Goal: Task Accomplishment & Management: Complete application form

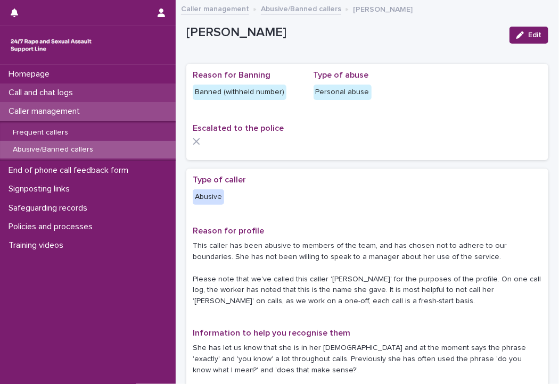
click at [111, 87] on div "Call and chat logs" at bounding box center [88, 93] width 176 height 19
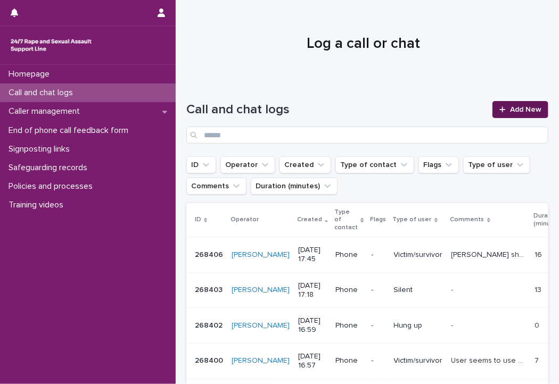
click at [529, 110] on span "Add New" at bounding box center [525, 109] width 31 height 7
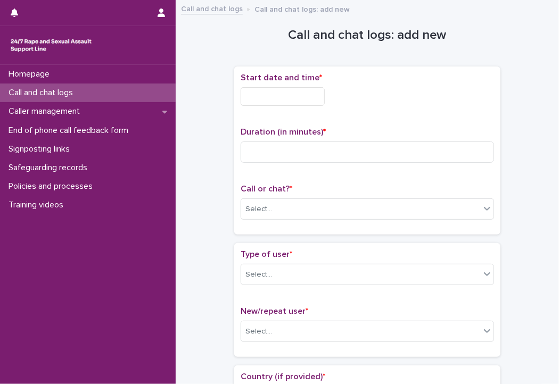
click at [294, 94] on input "text" at bounding box center [283, 96] width 84 height 19
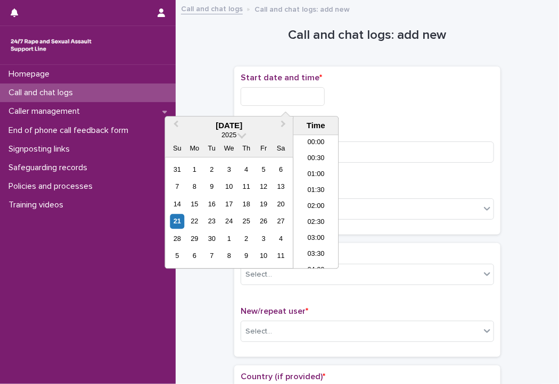
scroll to position [532, 0]
click at [308, 145] on li "16:30" at bounding box center [315, 138] width 45 height 16
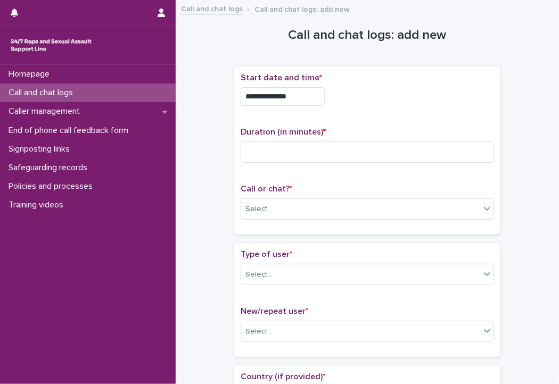
click at [294, 94] on input "**********" at bounding box center [283, 96] width 84 height 19
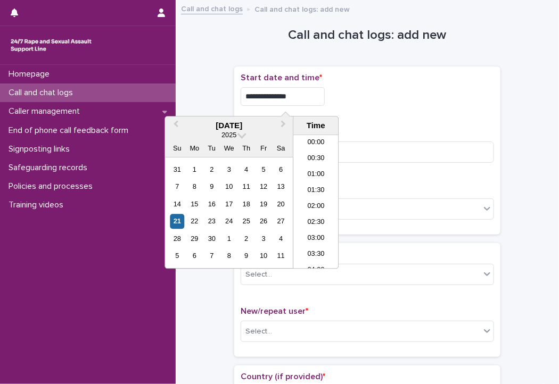
scroll to position [468, 0]
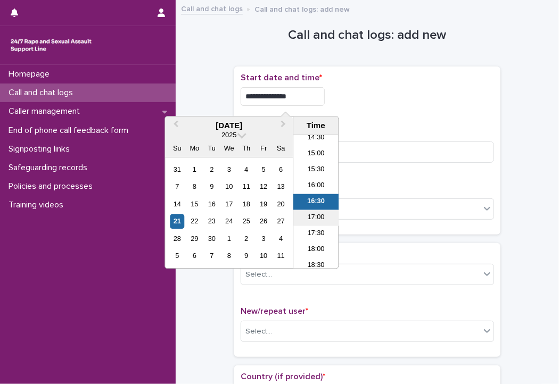
click at [318, 218] on li "17:00" at bounding box center [315, 218] width 45 height 16
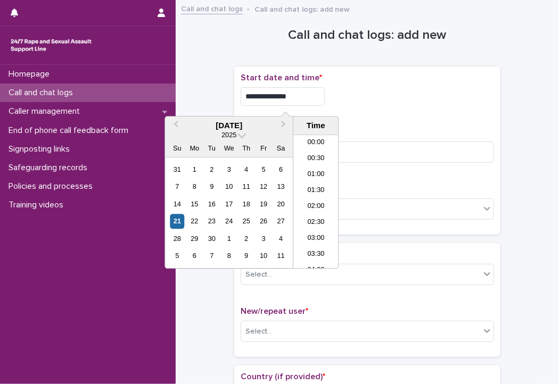
click at [310, 97] on input "**********" at bounding box center [283, 96] width 84 height 19
type input "**********"
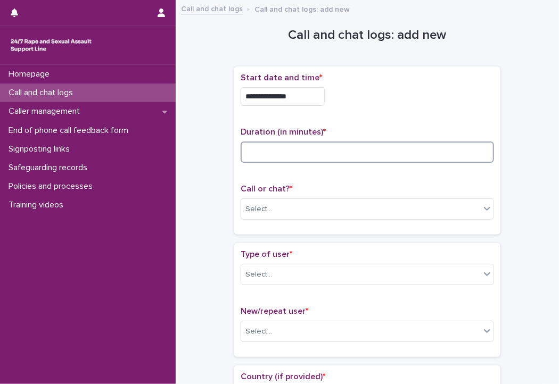
click at [382, 157] on input at bounding box center [367, 152] width 253 height 21
type input "**"
click at [277, 211] on div "Select..." at bounding box center [360, 210] width 239 height 18
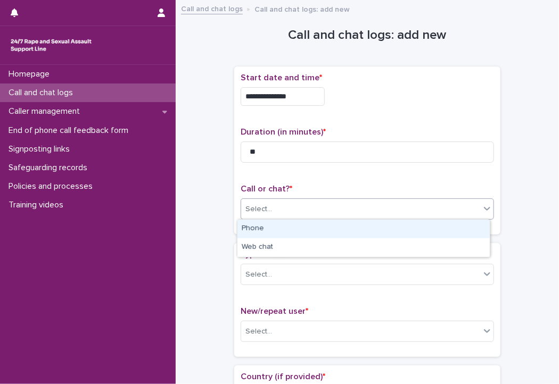
click at [268, 230] on div "Phone" at bounding box center [363, 229] width 252 height 19
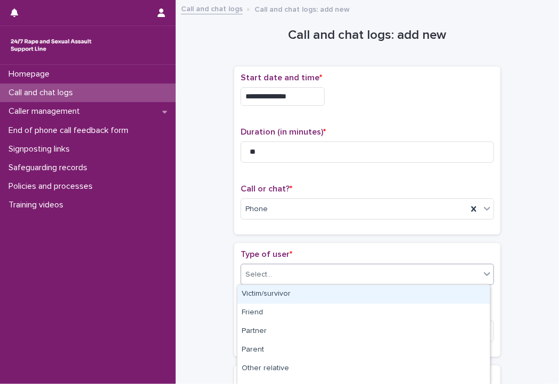
click at [270, 275] on div "Select..." at bounding box center [360, 275] width 239 height 18
click at [270, 298] on div "Victim/survivor" at bounding box center [363, 294] width 252 height 19
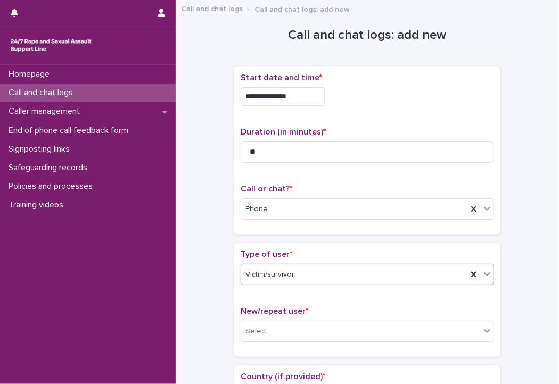
scroll to position [246, 0]
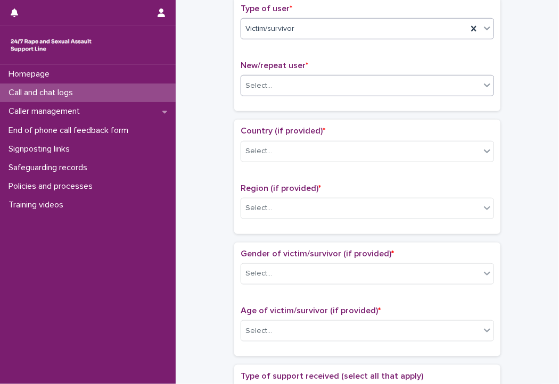
click at [279, 84] on div "Select..." at bounding box center [360, 86] width 239 height 18
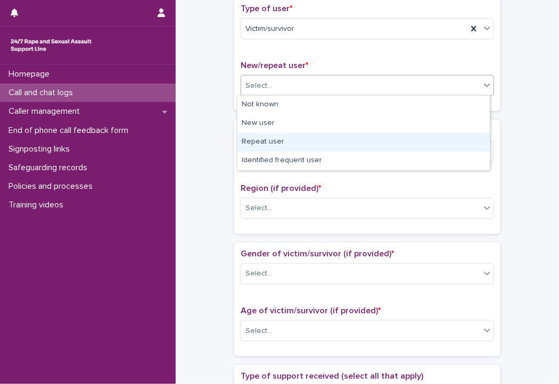
click at [278, 147] on div "Repeat user" at bounding box center [363, 142] width 252 height 19
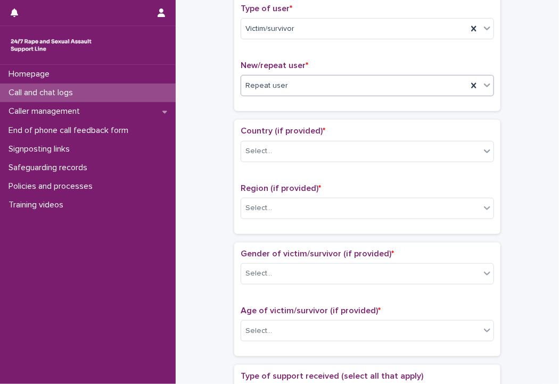
click at [278, 147] on div "Select..." at bounding box center [360, 152] width 239 height 18
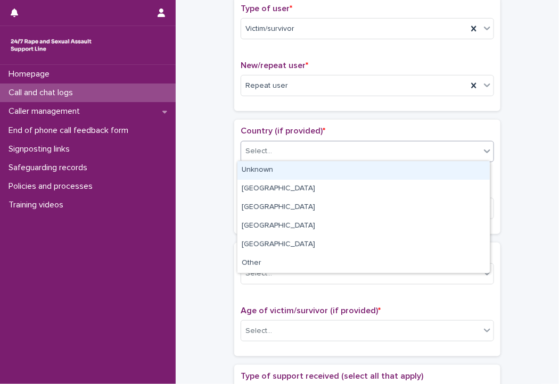
click at [266, 176] on div "Unknown" at bounding box center [363, 170] width 252 height 19
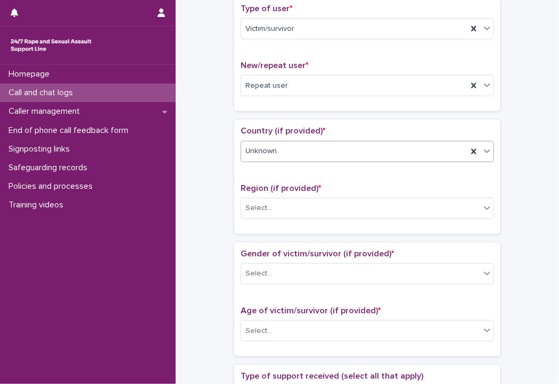
click at [271, 148] on span "Unknown" at bounding box center [260, 151] width 31 height 11
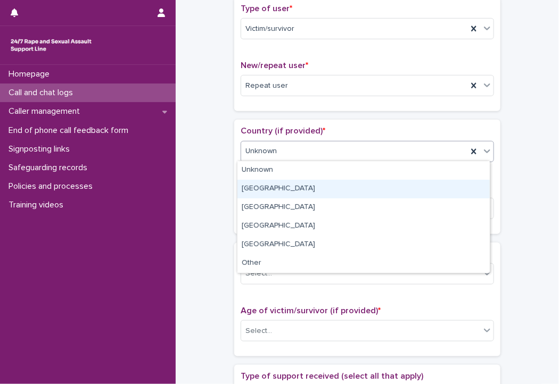
click at [270, 190] on div "England" at bounding box center [363, 189] width 252 height 19
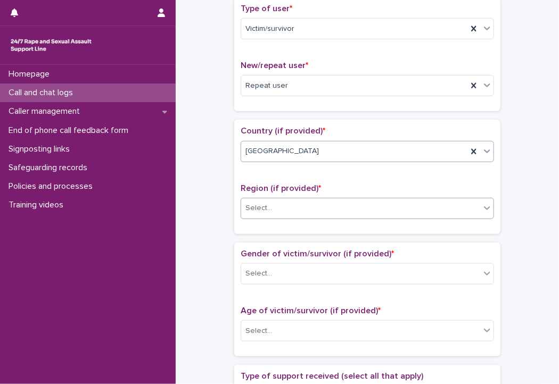
click at [273, 207] on div "Select..." at bounding box center [360, 209] width 239 height 18
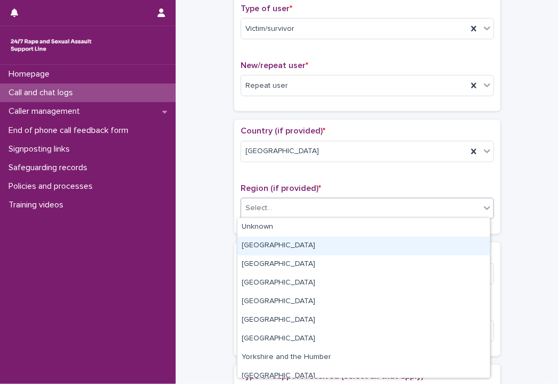
click at [275, 246] on div "Greater London" at bounding box center [363, 246] width 252 height 19
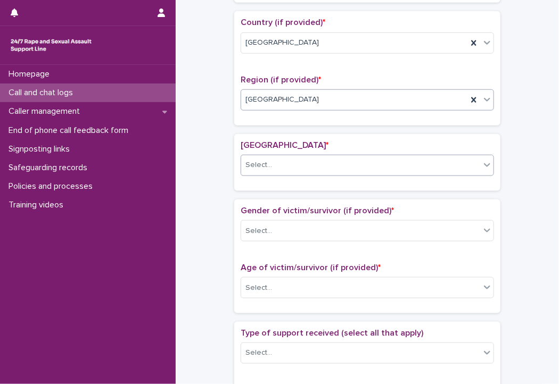
scroll to position [355, 0]
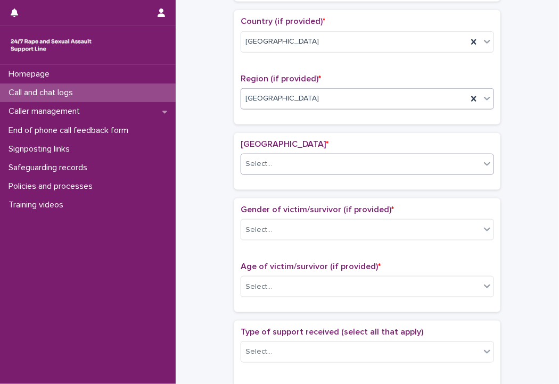
click at [298, 97] on div "Greater London" at bounding box center [354, 99] width 226 height 18
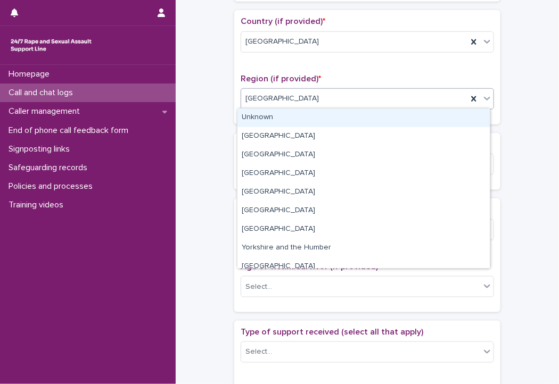
click at [283, 124] on div "Unknown" at bounding box center [363, 118] width 252 height 19
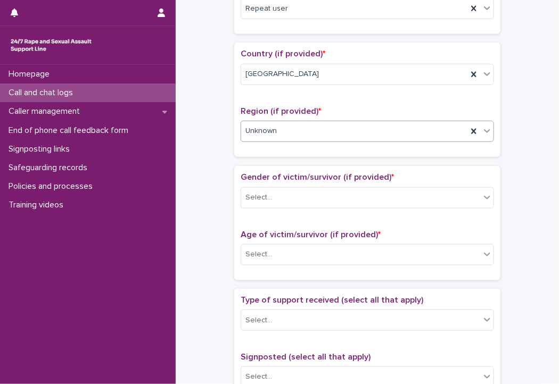
scroll to position [322, 0]
click at [275, 202] on div "Select..." at bounding box center [360, 197] width 239 height 18
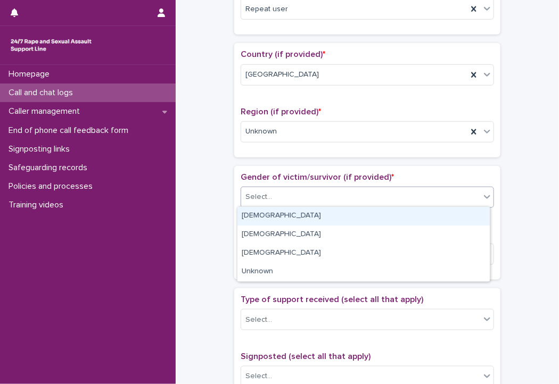
click at [273, 215] on div "Female" at bounding box center [363, 216] width 252 height 19
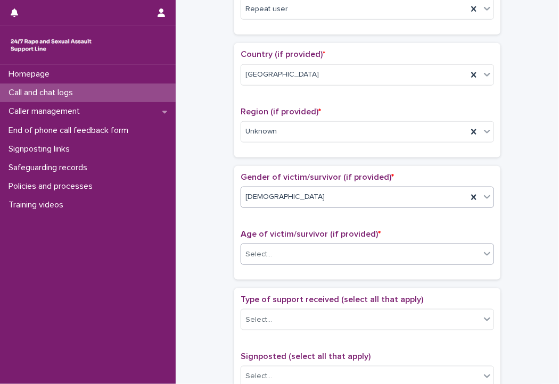
click at [272, 248] on div "Select..." at bounding box center [360, 255] width 239 height 18
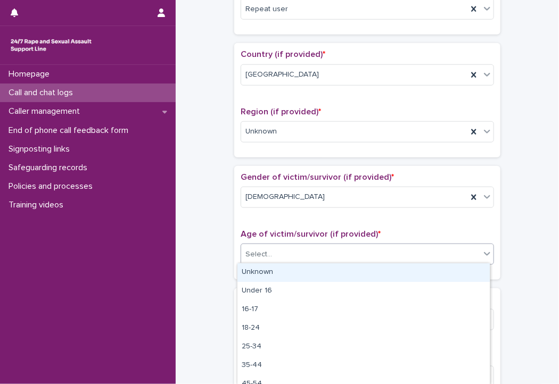
click at [272, 277] on div "Unknown" at bounding box center [363, 272] width 252 height 19
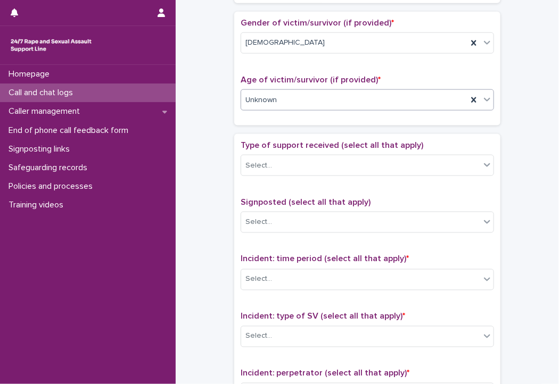
scroll to position [525, 0]
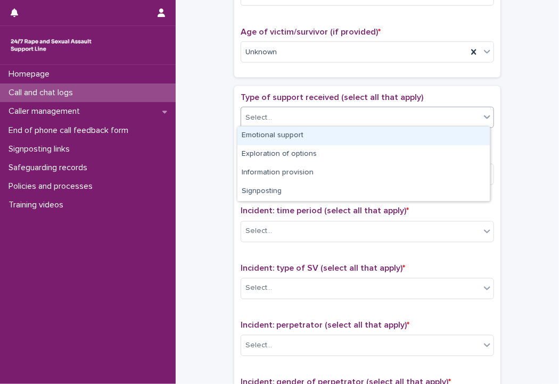
click at [283, 119] on div "Select..." at bounding box center [360, 118] width 239 height 18
click at [283, 137] on div "Emotional support" at bounding box center [363, 136] width 252 height 19
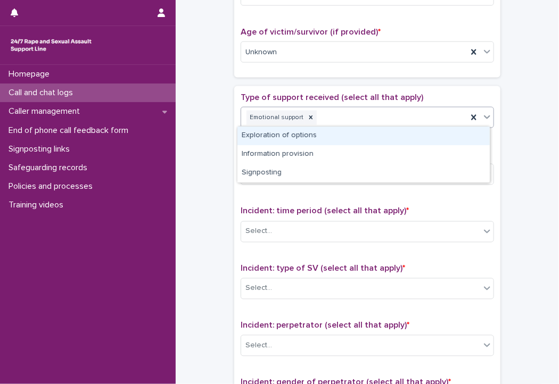
click at [339, 123] on div "Emotional support" at bounding box center [354, 118] width 226 height 19
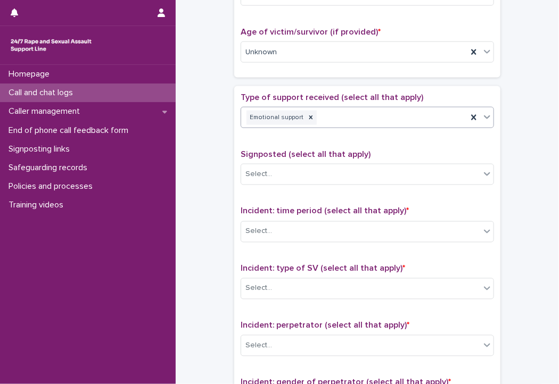
click at [380, 113] on div "Emotional support" at bounding box center [354, 118] width 226 height 19
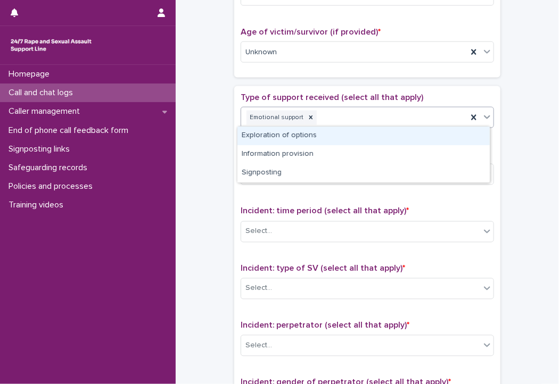
click at [380, 113] on div "Emotional support" at bounding box center [354, 118] width 226 height 19
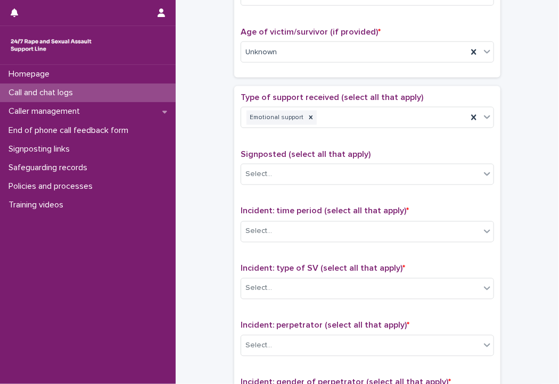
click at [218, 130] on div "**********" at bounding box center [367, 26] width 362 height 1088
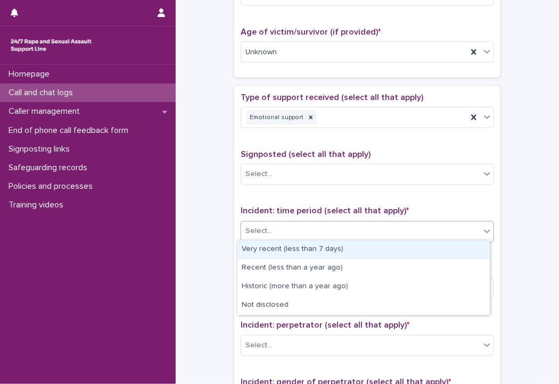
click at [276, 229] on div "Select..." at bounding box center [360, 232] width 239 height 18
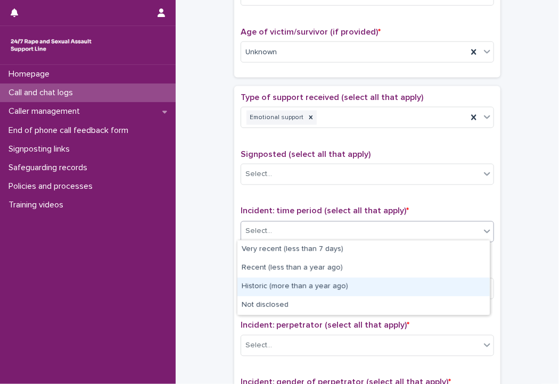
click at [276, 289] on div "Historic (more than a year ago)" at bounding box center [363, 287] width 252 height 19
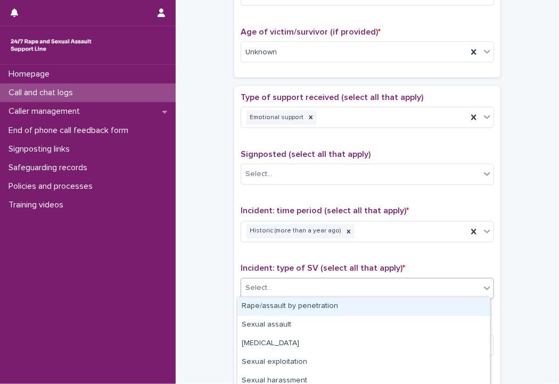
click at [277, 292] on div "Select..." at bounding box center [360, 289] width 239 height 18
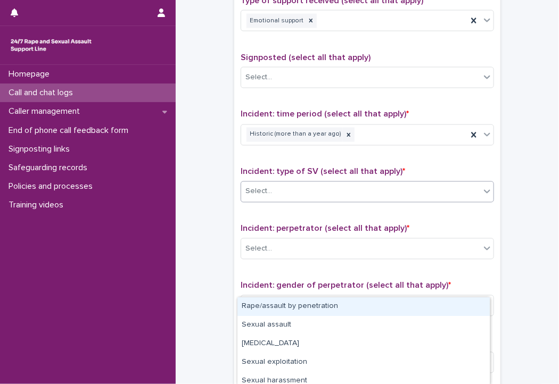
scroll to position [744, 0]
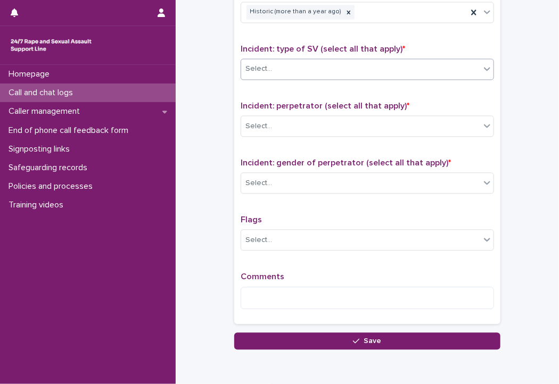
click at [300, 66] on div "Select..." at bounding box center [360, 69] width 239 height 18
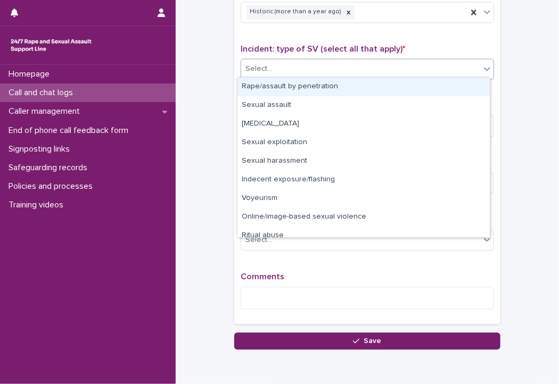
click at [300, 66] on div "Select..." at bounding box center [360, 69] width 239 height 18
click at [298, 86] on div "Rape/assault by penetration" at bounding box center [363, 87] width 252 height 19
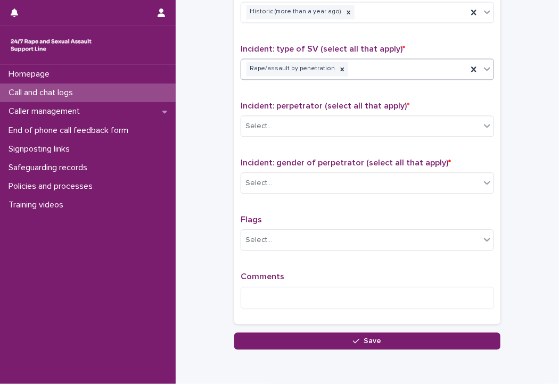
click at [347, 68] on div "Rape/assault by penetration" at bounding box center [354, 69] width 226 height 19
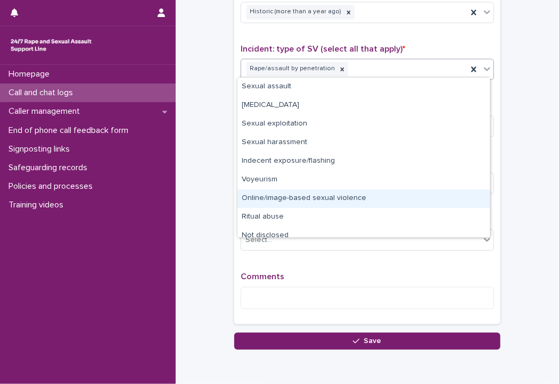
scroll to position [8, 0]
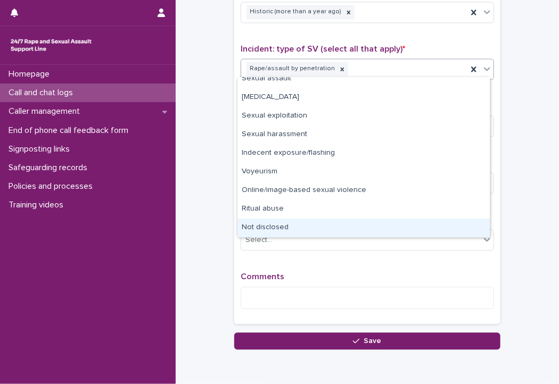
click at [295, 226] on div "Not disclosed" at bounding box center [363, 228] width 252 height 19
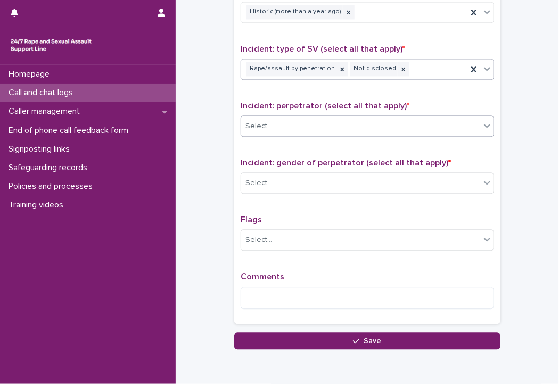
click at [293, 132] on div "Select..." at bounding box center [367, 125] width 253 height 21
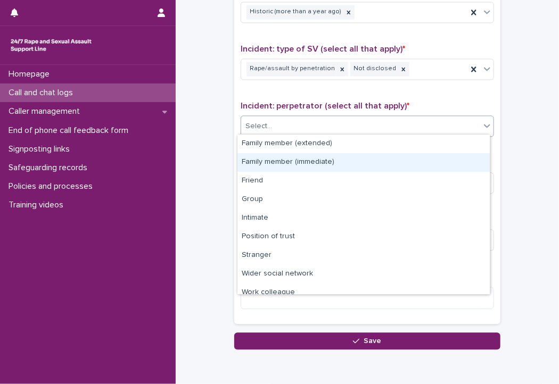
click at [293, 164] on div "Family member (immediate)" at bounding box center [363, 162] width 252 height 19
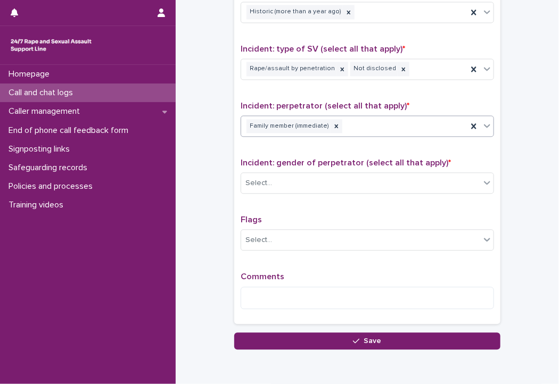
click at [370, 130] on div "Family member (immediate)" at bounding box center [354, 126] width 226 height 19
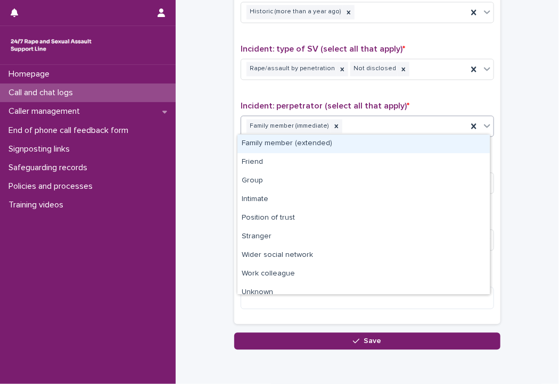
click at [357, 146] on div "Family member (extended)" at bounding box center [363, 144] width 252 height 19
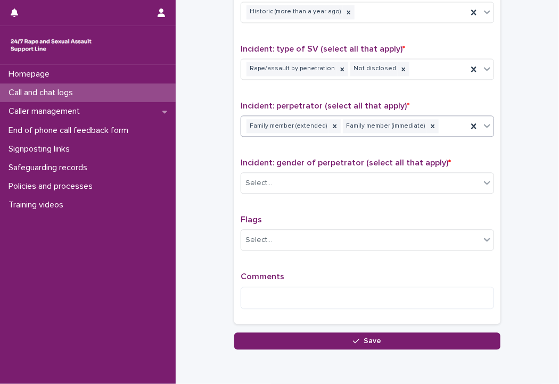
scroll to position [790, 0]
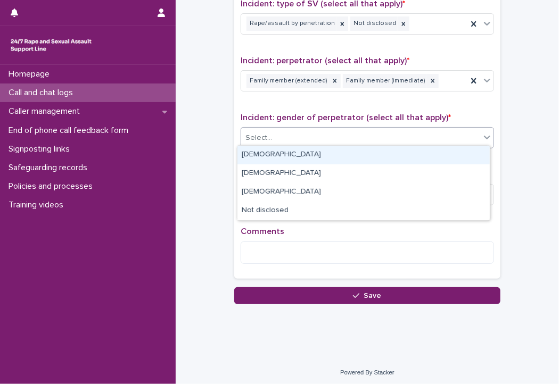
click at [316, 135] on div "Select..." at bounding box center [360, 138] width 239 height 18
click at [296, 157] on div "Male" at bounding box center [363, 155] width 252 height 19
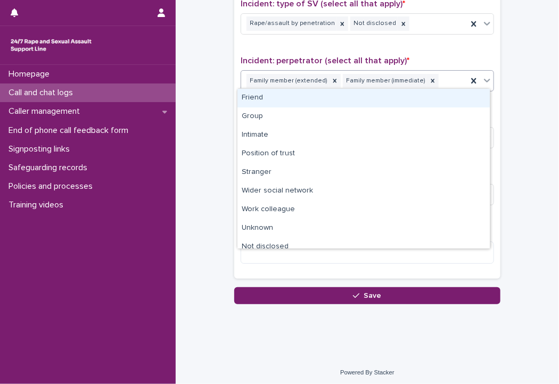
click at [433, 84] on div "Family member (extended) Family member (immediate)" at bounding box center [354, 81] width 226 height 19
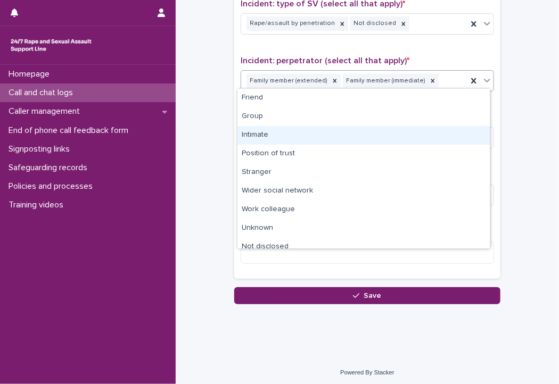
click at [330, 139] on div "Intimate" at bounding box center [363, 135] width 252 height 19
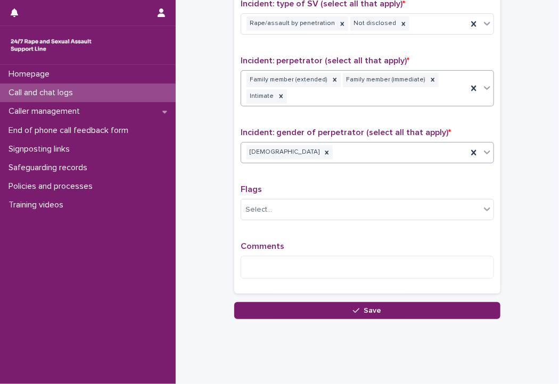
click at [284, 152] on div "Male" at bounding box center [354, 152] width 226 height 19
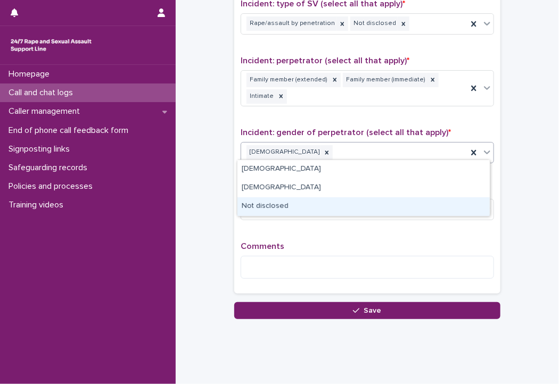
click at [294, 203] on div "Not disclosed" at bounding box center [363, 206] width 252 height 19
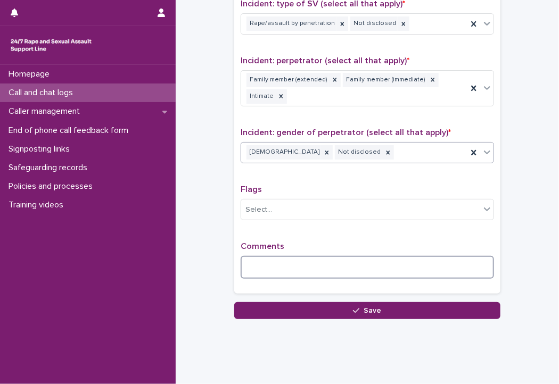
click at [284, 256] on textarea at bounding box center [367, 267] width 253 height 23
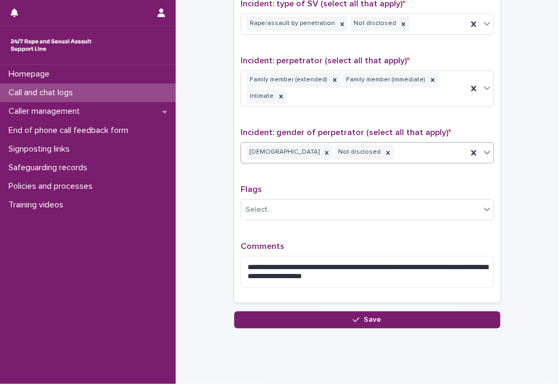
click at [351, 158] on div "Male Not disclosed" at bounding box center [354, 152] width 226 height 19
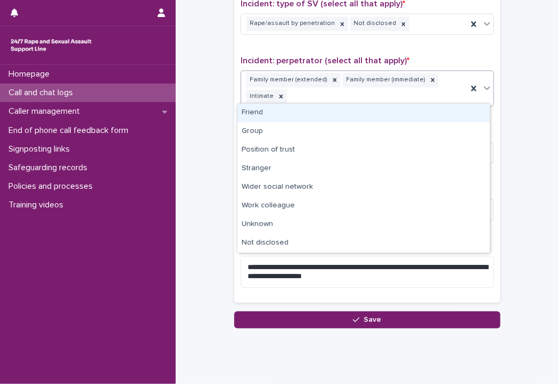
click at [421, 92] on div "Family member (extended) Family member (immediate) Intimate" at bounding box center [354, 88] width 226 height 35
click at [327, 118] on div "Friend" at bounding box center [363, 113] width 252 height 19
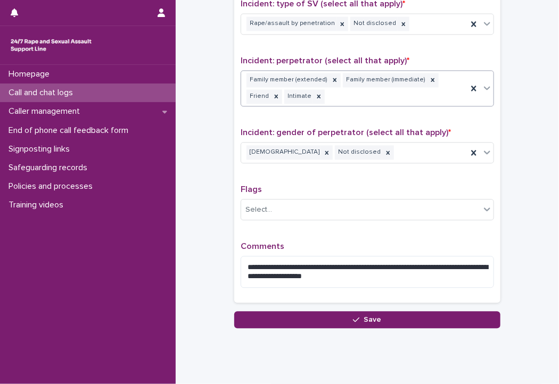
scroll to position [814, 0]
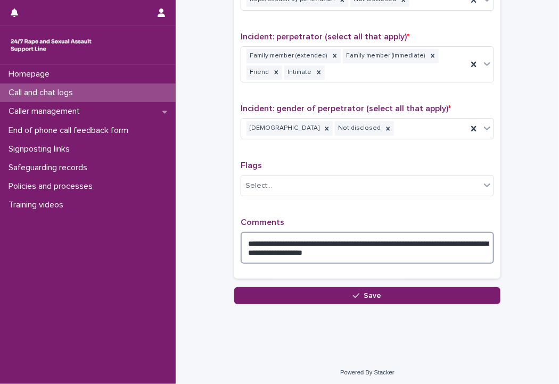
click at [385, 251] on textarea "**********" at bounding box center [367, 248] width 253 height 32
click at [425, 240] on textarea "**********" at bounding box center [367, 248] width 253 height 32
click at [443, 251] on textarea "**********" at bounding box center [367, 248] width 253 height 32
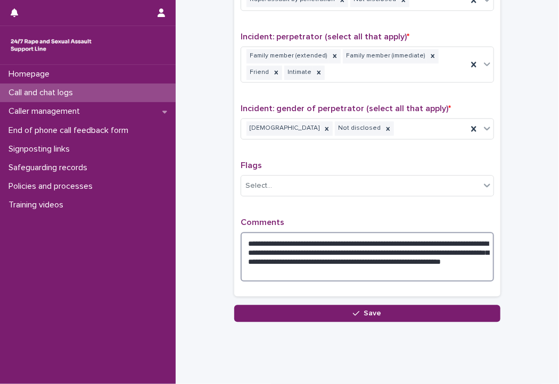
click at [413, 265] on textarea "**********" at bounding box center [367, 256] width 253 height 49
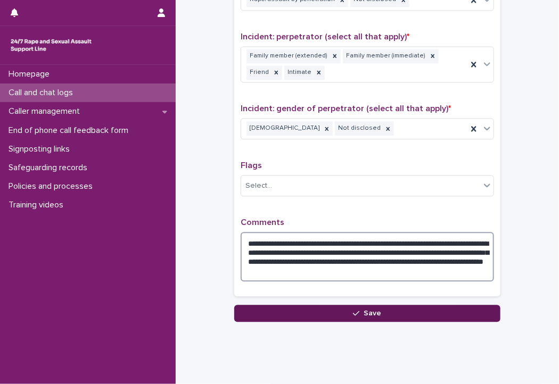
type textarea "**********"
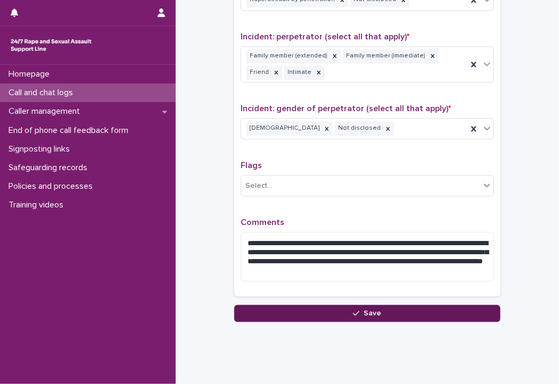
click at [389, 311] on button "Save" at bounding box center [367, 313] width 266 height 17
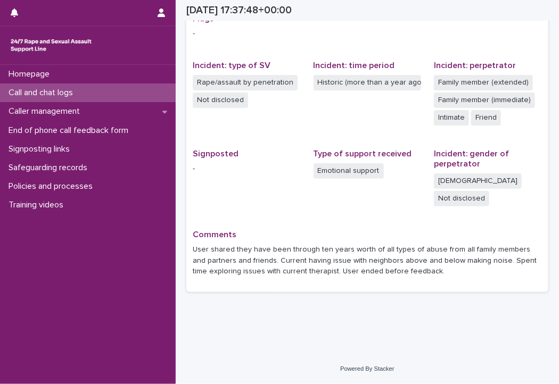
scroll to position [217, 0]
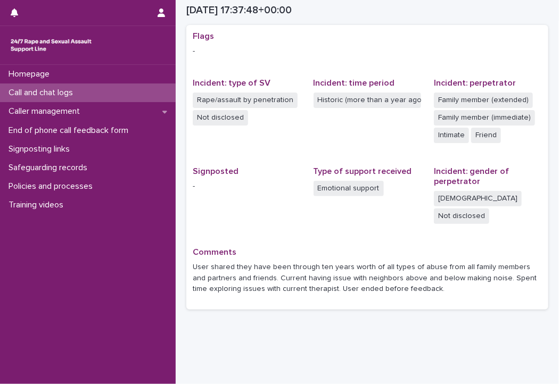
click at [139, 93] on div "Call and chat logs" at bounding box center [88, 93] width 176 height 19
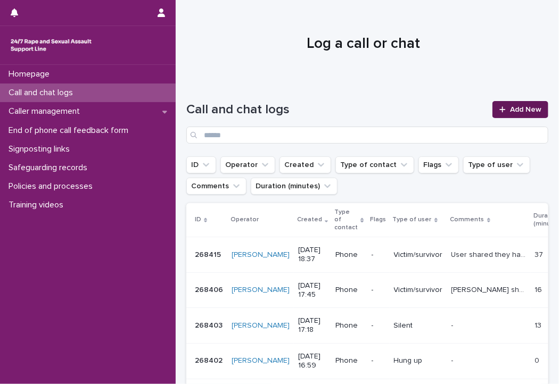
click at [524, 106] on span "Add New" at bounding box center [525, 109] width 31 height 7
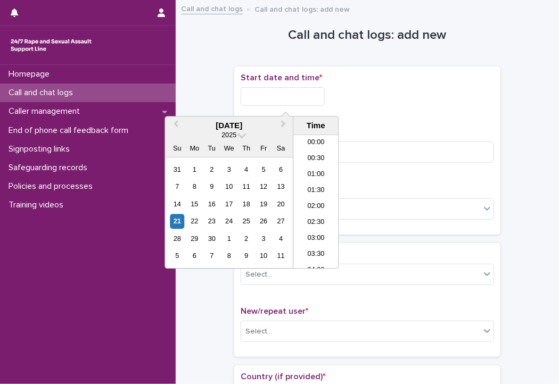
scroll to position [548, 0]
click at [275, 102] on input "text" at bounding box center [283, 96] width 84 height 19
click at [314, 184] on li "18:30" at bounding box center [315, 186] width 45 height 16
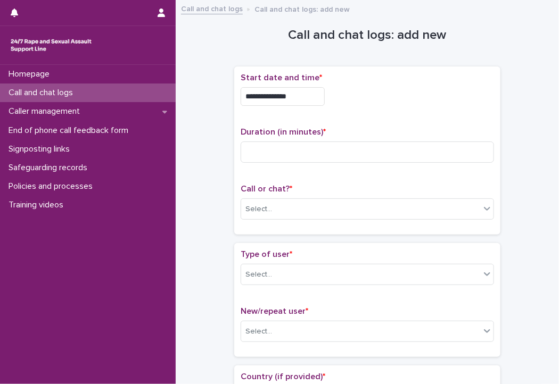
click at [303, 94] on input "**********" at bounding box center [283, 96] width 84 height 19
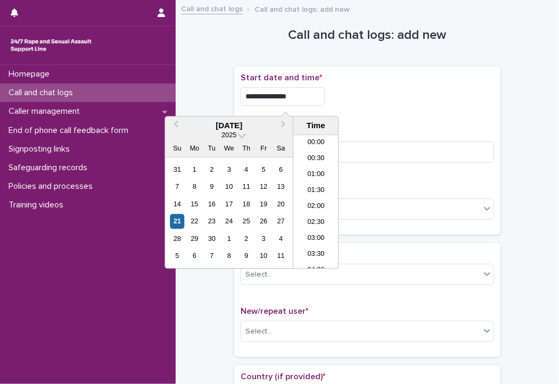
scroll to position [532, 0]
type input "**********"
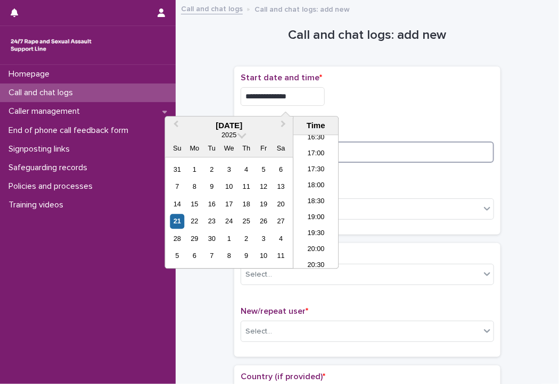
click at [349, 142] on input at bounding box center [367, 152] width 253 height 21
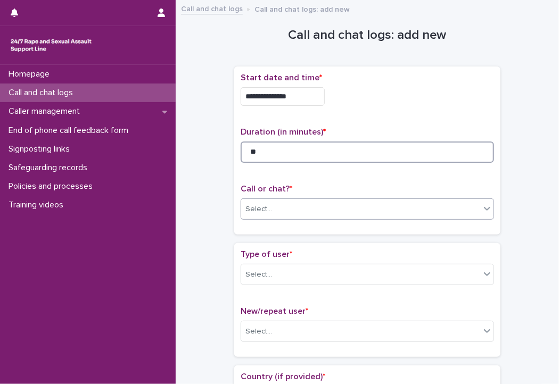
type input "**"
click at [317, 210] on div "Select..." at bounding box center [360, 210] width 239 height 18
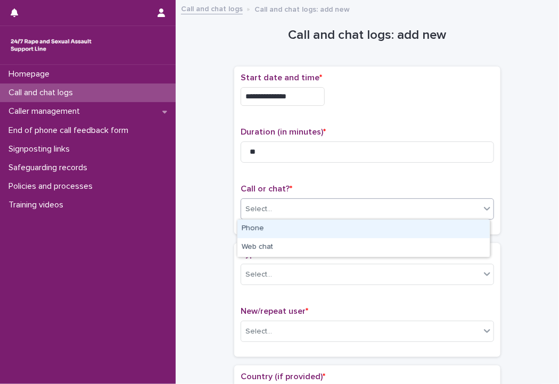
click at [292, 231] on div "Phone" at bounding box center [363, 229] width 252 height 19
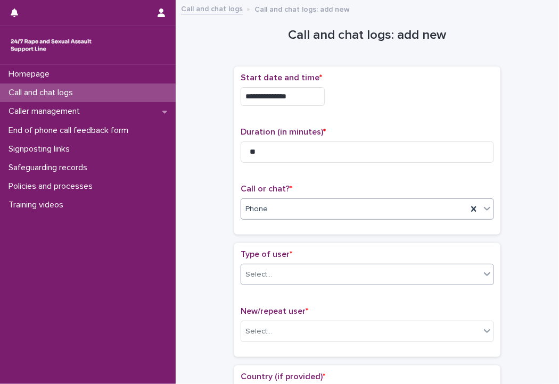
click at [279, 277] on div "Select..." at bounding box center [360, 275] width 239 height 18
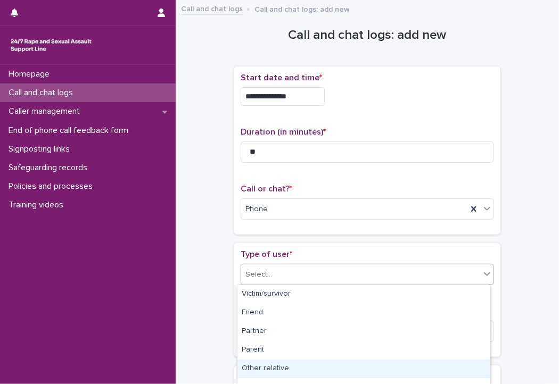
scroll to position [179, 0]
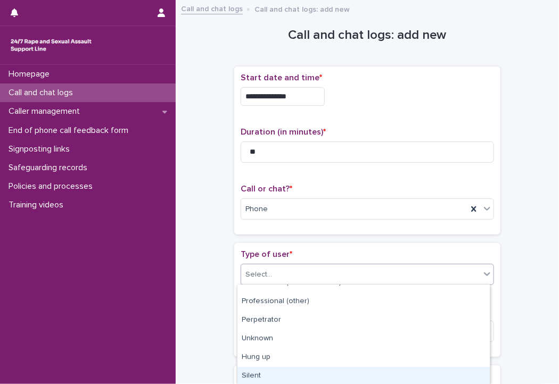
click at [259, 374] on div "Silent" at bounding box center [363, 376] width 252 height 19
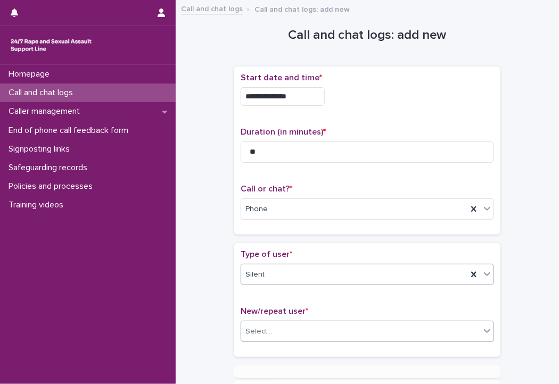
click at [264, 326] on div "Select..." at bounding box center [258, 331] width 27 height 11
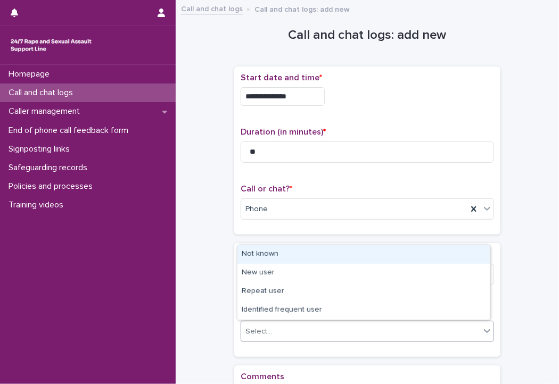
click at [266, 257] on div "Not known" at bounding box center [363, 254] width 252 height 19
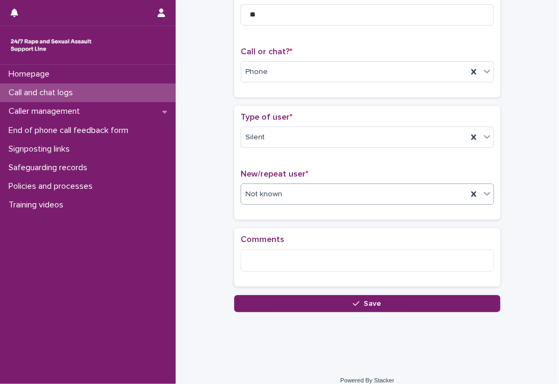
scroll to position [147, 0]
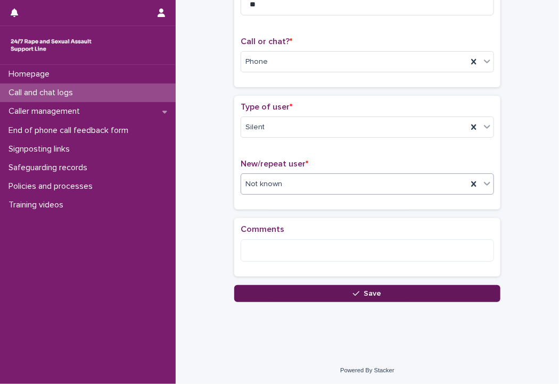
click at [280, 296] on button "Save" at bounding box center [367, 293] width 266 height 17
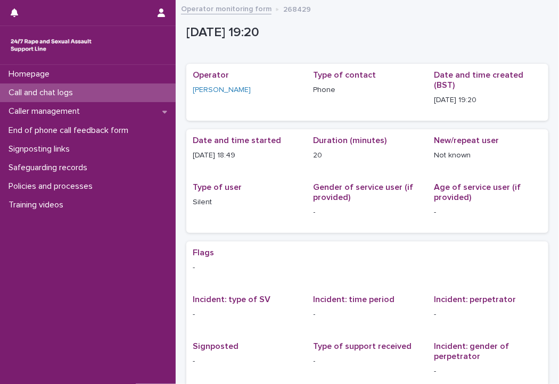
click at [98, 94] on div "Call and chat logs" at bounding box center [88, 93] width 176 height 19
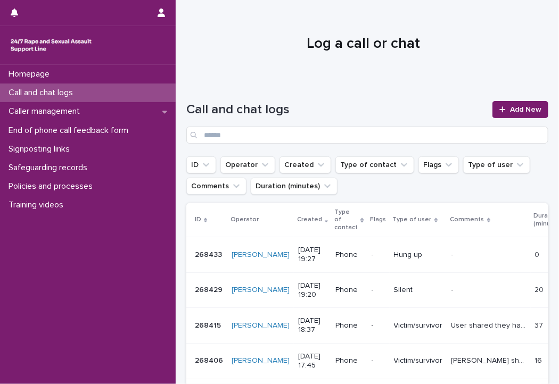
click at [298, 246] on p "[DATE] 19:27" at bounding box center [312, 255] width 29 height 18
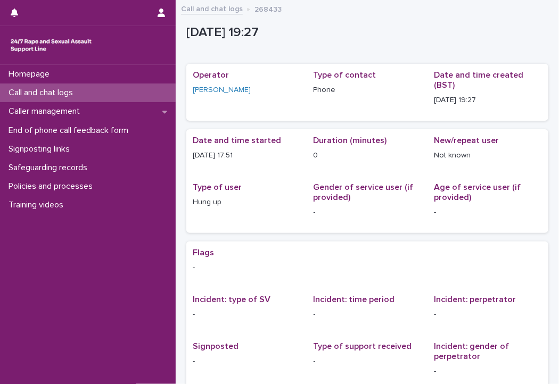
click at [142, 98] on div "Call and chat logs" at bounding box center [88, 93] width 176 height 19
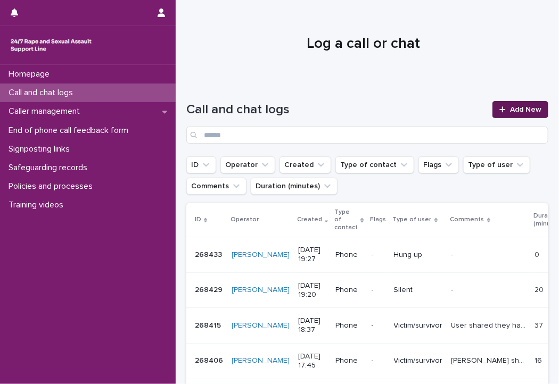
click at [510, 111] on span "Add New" at bounding box center [525, 109] width 31 height 7
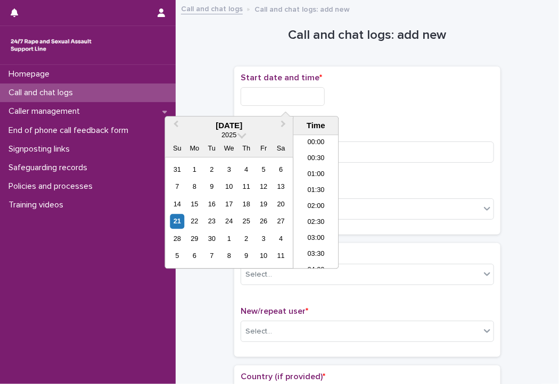
click at [262, 96] on input "text" at bounding box center [283, 96] width 84 height 19
click at [315, 218] on li "19:30" at bounding box center [315, 218] width 45 height 16
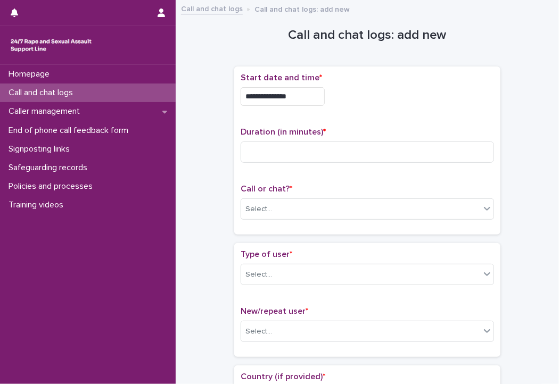
click at [306, 93] on input "**********" at bounding box center [283, 96] width 84 height 19
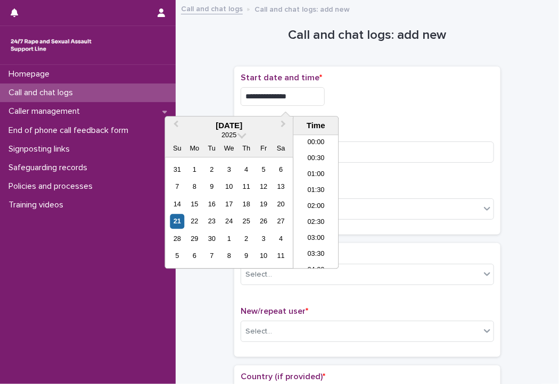
scroll to position [564, 0]
type input "**********"
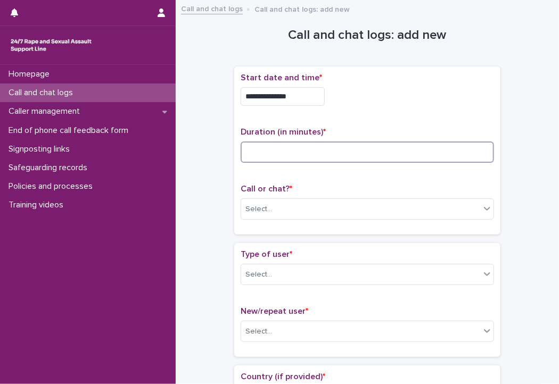
click at [362, 147] on input at bounding box center [367, 152] width 253 height 21
type input "*"
click at [316, 202] on div "Select..." at bounding box center [360, 210] width 239 height 18
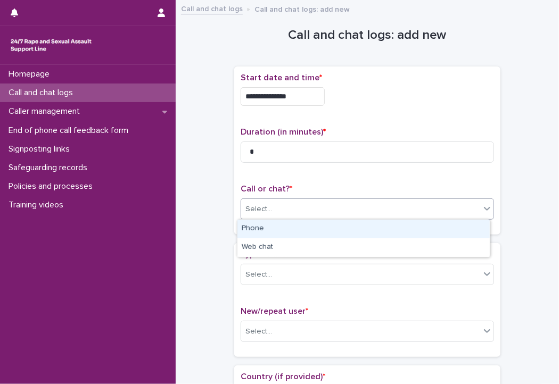
click at [277, 235] on div "Phone" at bounding box center [363, 229] width 252 height 19
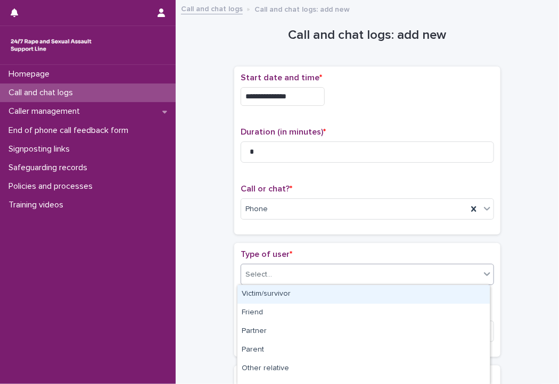
click at [271, 275] on div "Select..." at bounding box center [360, 275] width 239 height 18
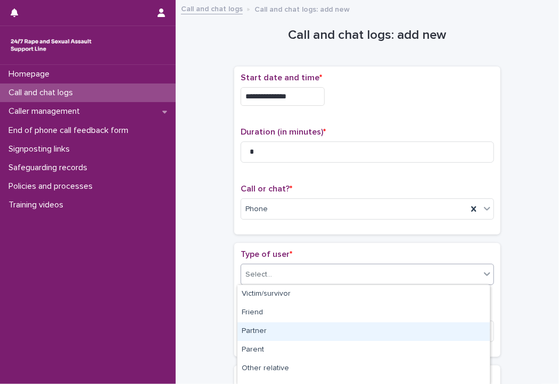
scroll to position [179, 0]
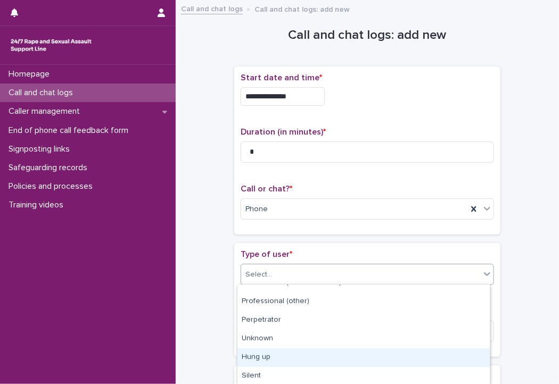
click at [259, 359] on div "Hung up" at bounding box center [363, 358] width 252 height 19
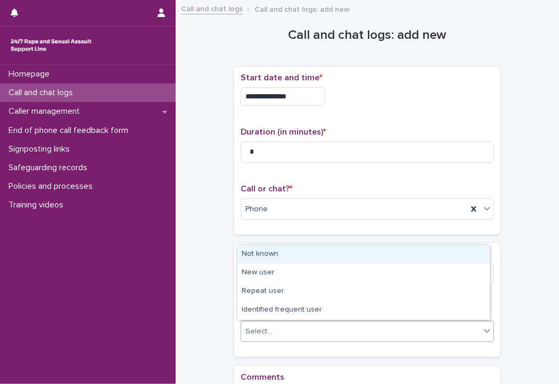
click at [266, 324] on div "Select..." at bounding box center [360, 332] width 239 height 18
click at [262, 253] on div "Not known" at bounding box center [363, 254] width 252 height 19
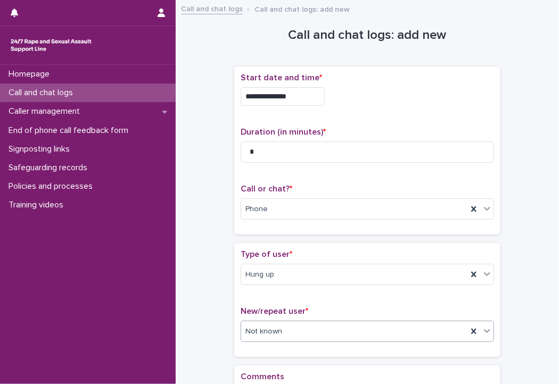
scroll to position [147, 0]
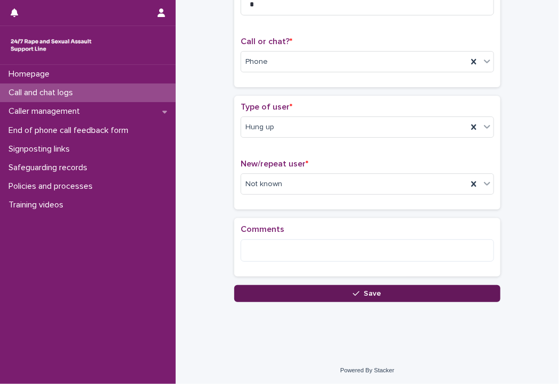
click at [286, 292] on button "Save" at bounding box center [367, 293] width 266 height 17
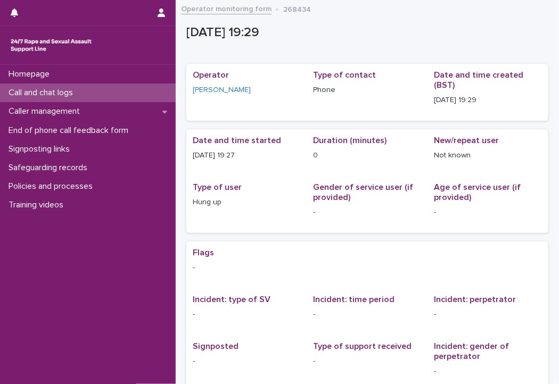
click at [113, 88] on div "Call and chat logs" at bounding box center [88, 93] width 176 height 19
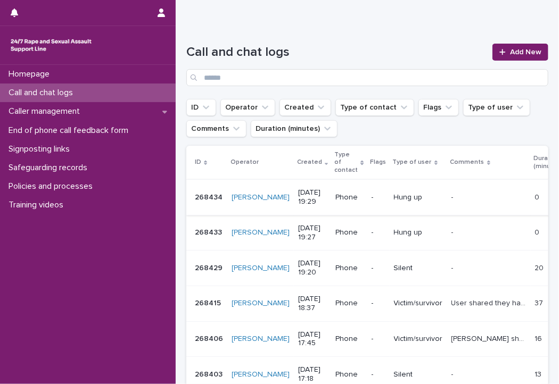
scroll to position [57, 0]
click at [298, 226] on p "[DATE] 19:27" at bounding box center [312, 233] width 29 height 18
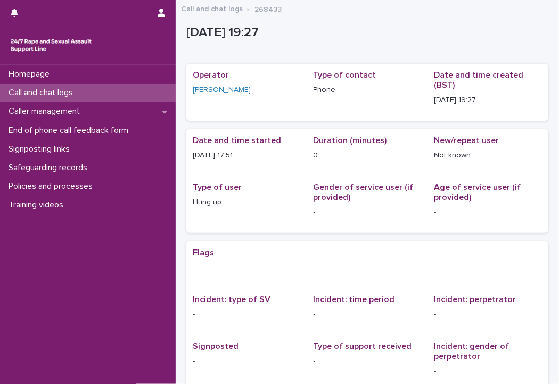
click at [108, 89] on div "Call and chat logs" at bounding box center [88, 93] width 176 height 19
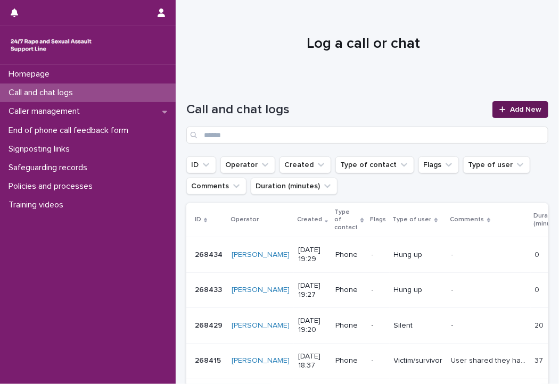
click at [500, 110] on div at bounding box center [504, 109] width 11 height 7
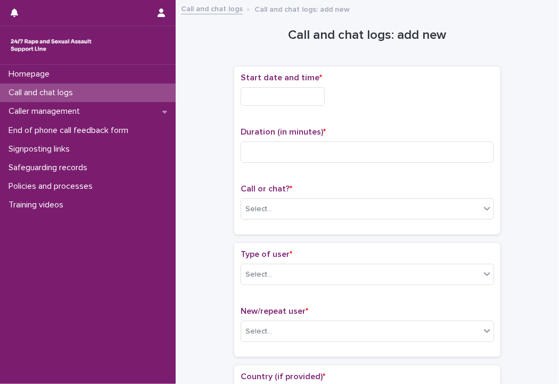
click at [302, 90] on input "text" at bounding box center [283, 96] width 84 height 19
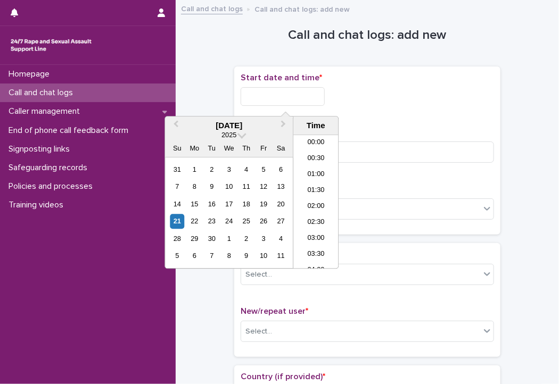
scroll to position [564, 0]
click at [315, 188] on li "19:00" at bounding box center [315, 186] width 45 height 16
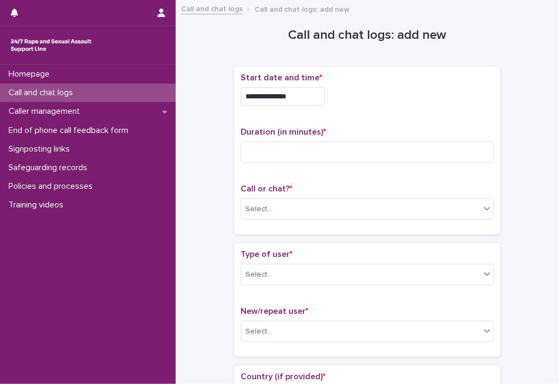
click at [294, 98] on input "**********" at bounding box center [283, 96] width 84 height 19
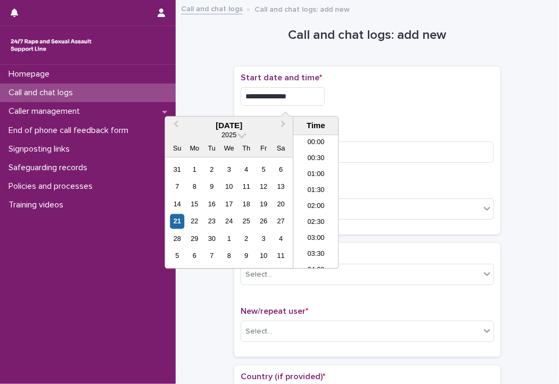
scroll to position [548, 0]
type input "**********"
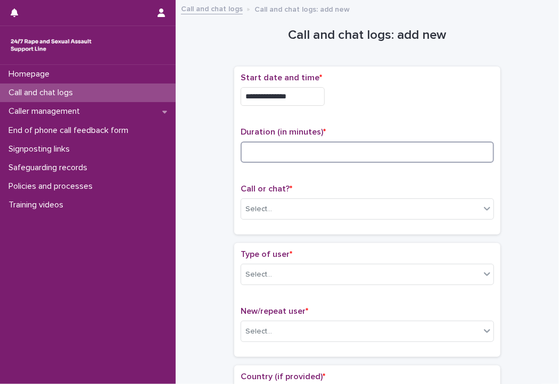
click at [357, 156] on input at bounding box center [367, 152] width 253 height 21
type input "*"
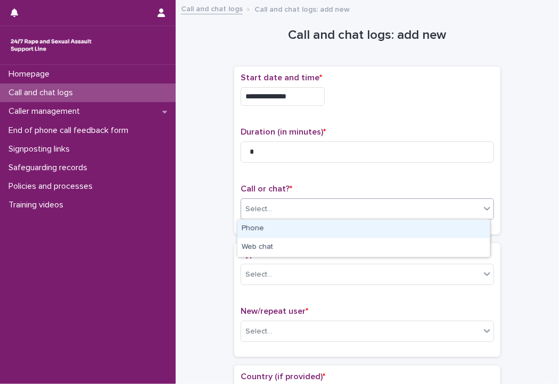
click at [329, 209] on div "Select..." at bounding box center [360, 210] width 239 height 18
click at [296, 230] on div "Phone" at bounding box center [363, 229] width 252 height 19
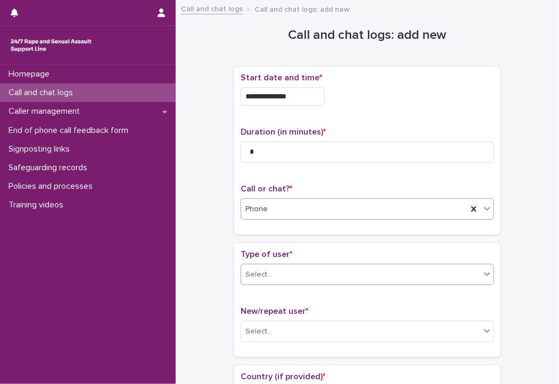
click at [294, 273] on div "Select..." at bounding box center [360, 275] width 239 height 18
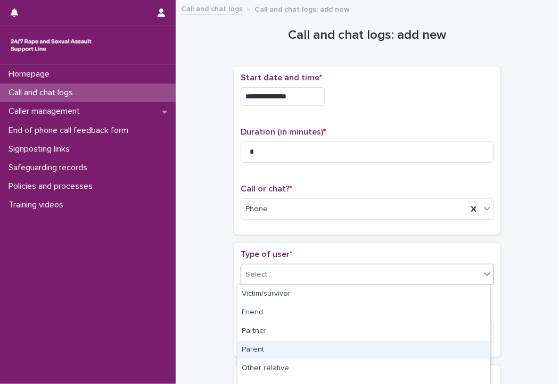
scroll to position [179, 0]
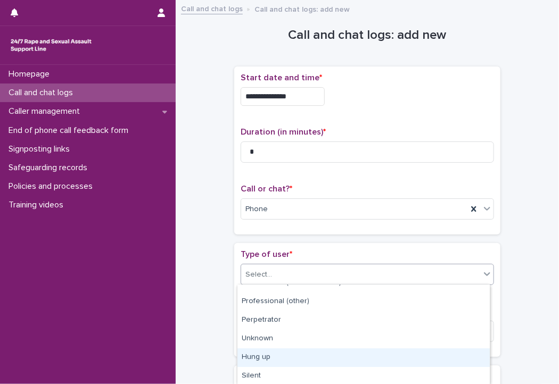
click at [268, 354] on div "Hung up" at bounding box center [363, 358] width 252 height 19
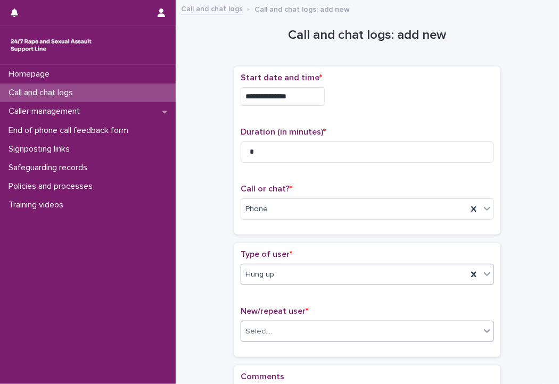
click at [272, 335] on div "Select..." at bounding box center [360, 332] width 239 height 18
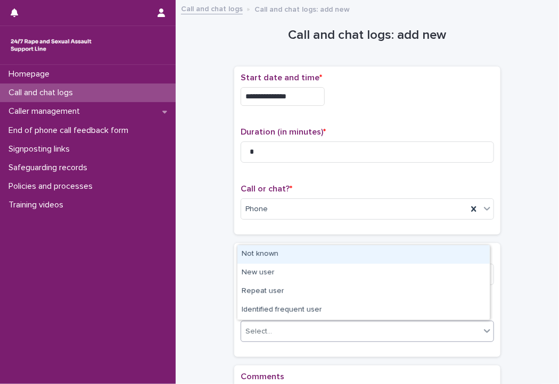
click at [264, 256] on div "Not known" at bounding box center [363, 254] width 252 height 19
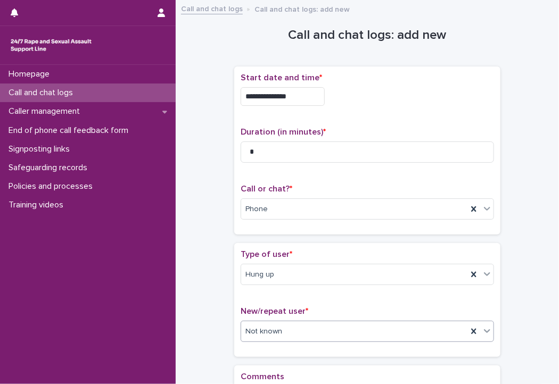
scroll to position [93, 0]
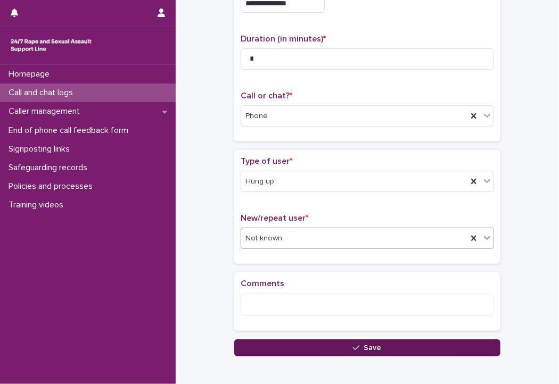
click at [272, 344] on button "Save" at bounding box center [367, 347] width 266 height 17
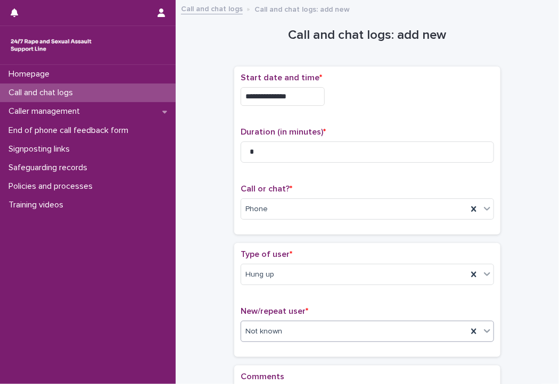
scroll to position [147, 0]
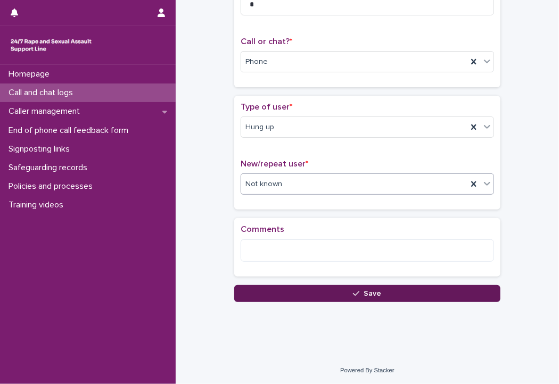
click at [296, 295] on button "Save" at bounding box center [367, 293] width 266 height 17
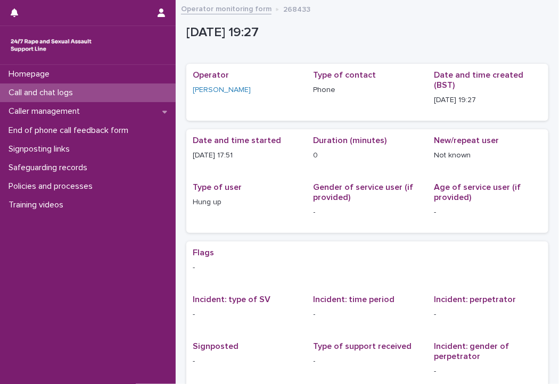
click at [98, 90] on div "Call and chat logs" at bounding box center [88, 93] width 176 height 19
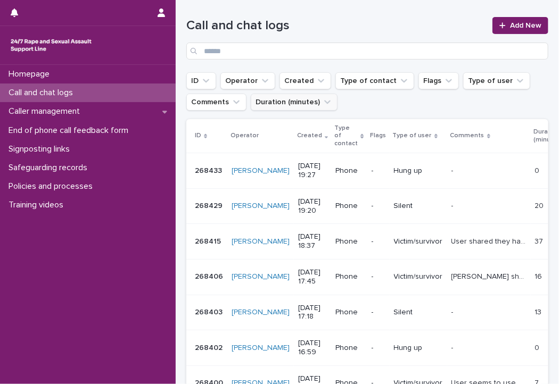
scroll to position [87, 0]
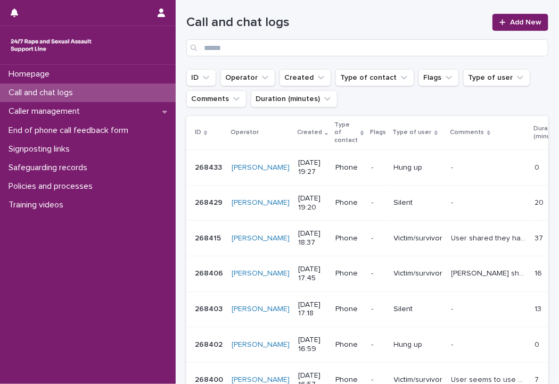
click at [394, 163] on p "Hung up" at bounding box center [418, 167] width 49 height 9
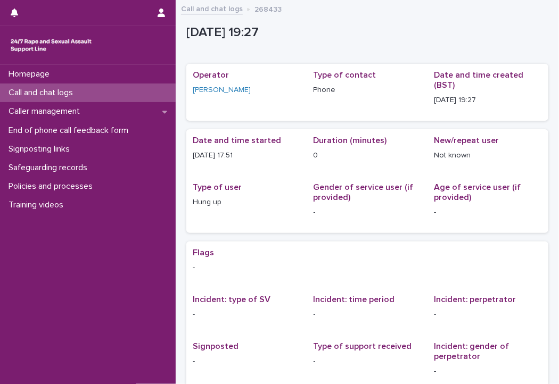
click at [134, 89] on div "Call and chat logs" at bounding box center [88, 93] width 176 height 19
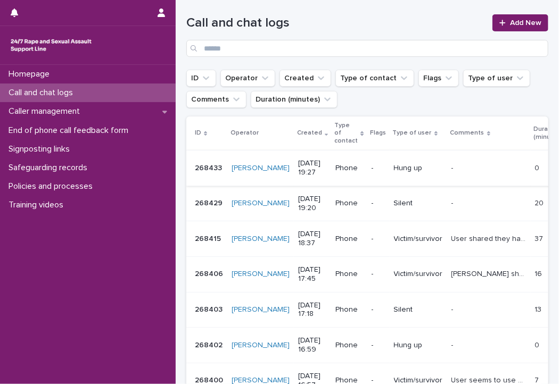
scroll to position [87, 0]
click at [298, 159] on p "[DATE] 19:27" at bounding box center [312, 168] width 29 height 18
